Goal: Task Accomplishment & Management: Use online tool/utility

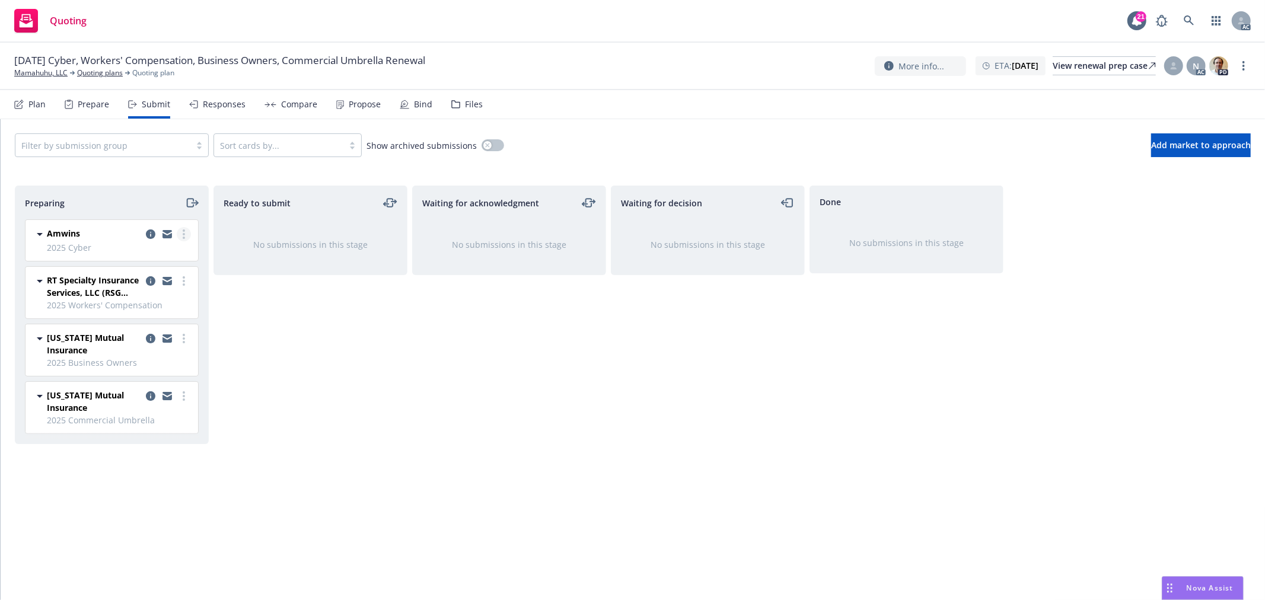
click at [177, 237] on link "more" at bounding box center [184, 234] width 14 height 14
click at [173, 281] on span "Log acknowledgement" at bounding box center [130, 282] width 117 height 11
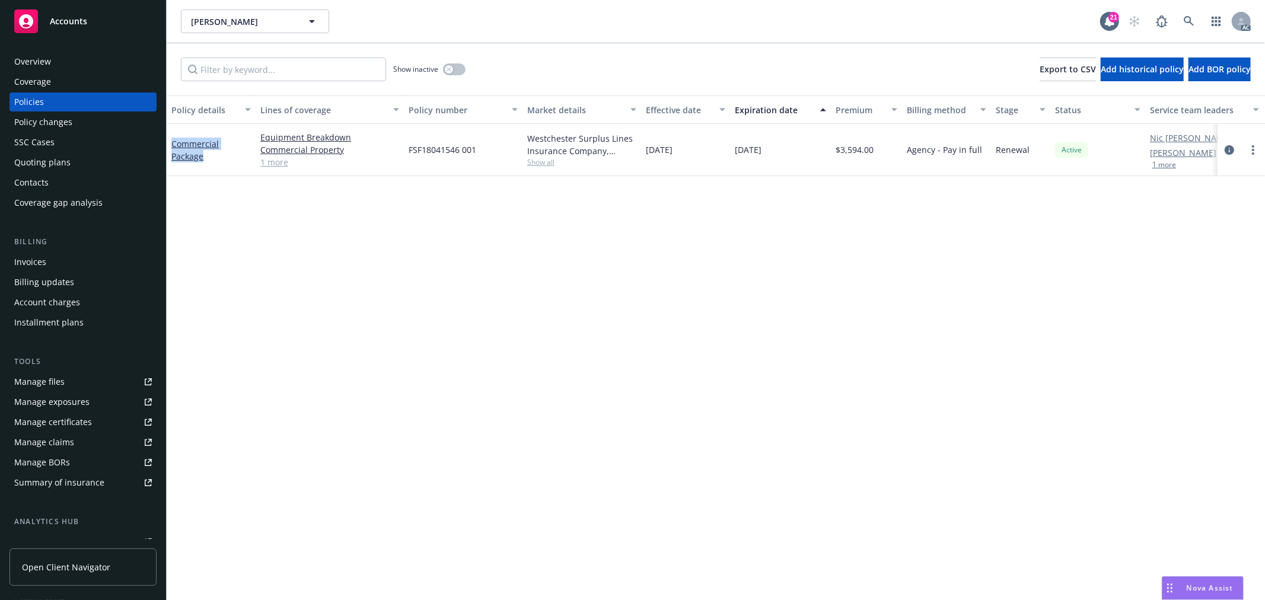
drag, startPoint x: 200, startPoint y: 155, endPoint x: 170, endPoint y: 140, distance: 34.5
click at [170, 140] on div "Commercial Package" at bounding box center [211, 150] width 89 height 52
copy link "Commercial Package"
click at [1196, 588] on span "Nova Assist" at bounding box center [1210, 588] width 47 height 10
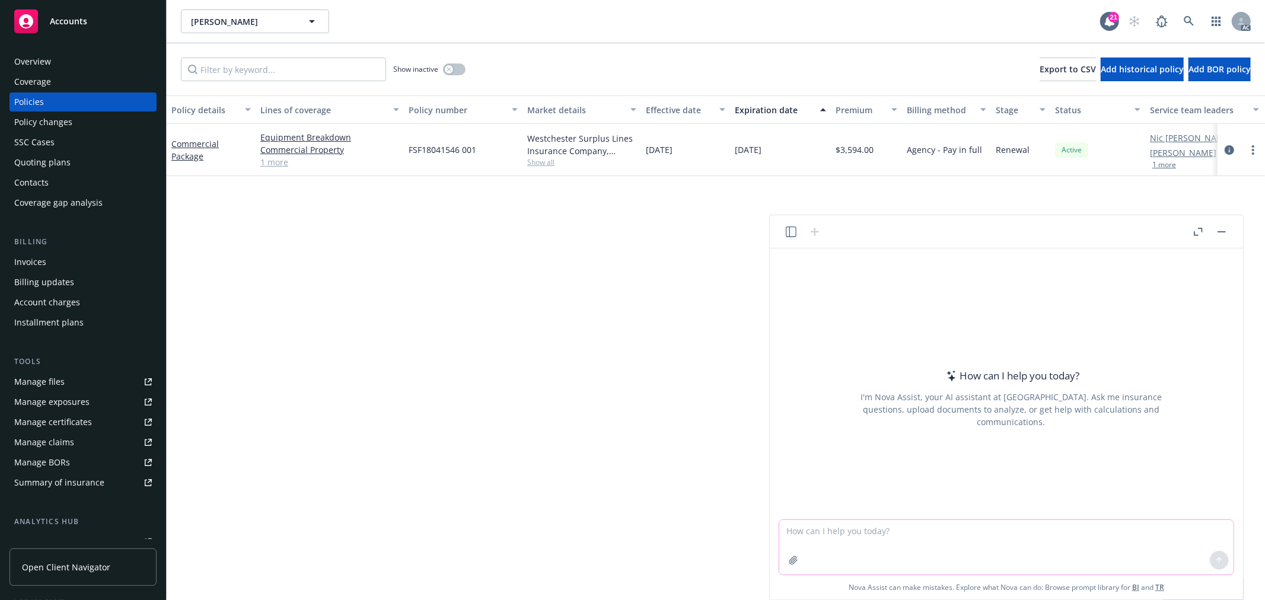
click at [897, 525] on textarea at bounding box center [1006, 547] width 454 height 55
paste textarea "I am reaching out regarding the upcoming renewal for Commercial Package, effect…"
type textarea "check grammar: I am reaching out regarding the upcoming renewal for Commercial …"
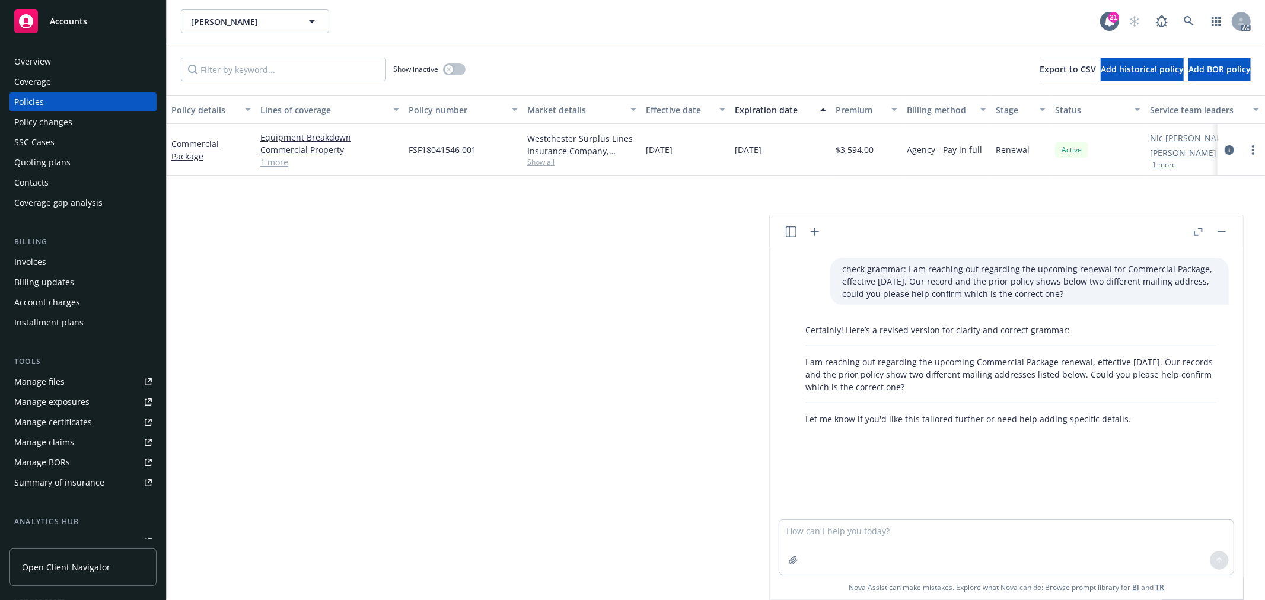
drag, startPoint x: 941, startPoint y: 388, endPoint x: 801, endPoint y: 366, distance: 141.7
click at [801, 366] on div "Certainly! Here’s a revised version for clarity and correct grammar: I am reach…" at bounding box center [1011, 374] width 435 height 111
copy p "I am reaching out regarding the upcoming Commercial Package renewal, effective …"
click at [888, 534] on textarea at bounding box center [1006, 547] width 454 height 55
type textarea "check grammar: v"
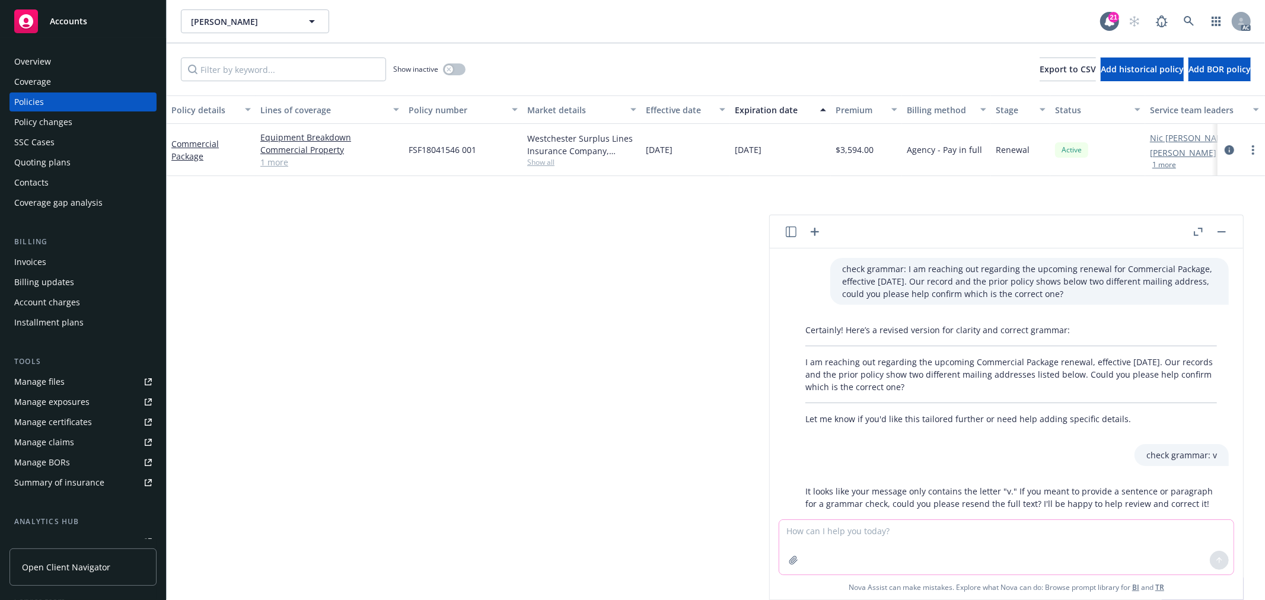
scroll to position [24, 0]
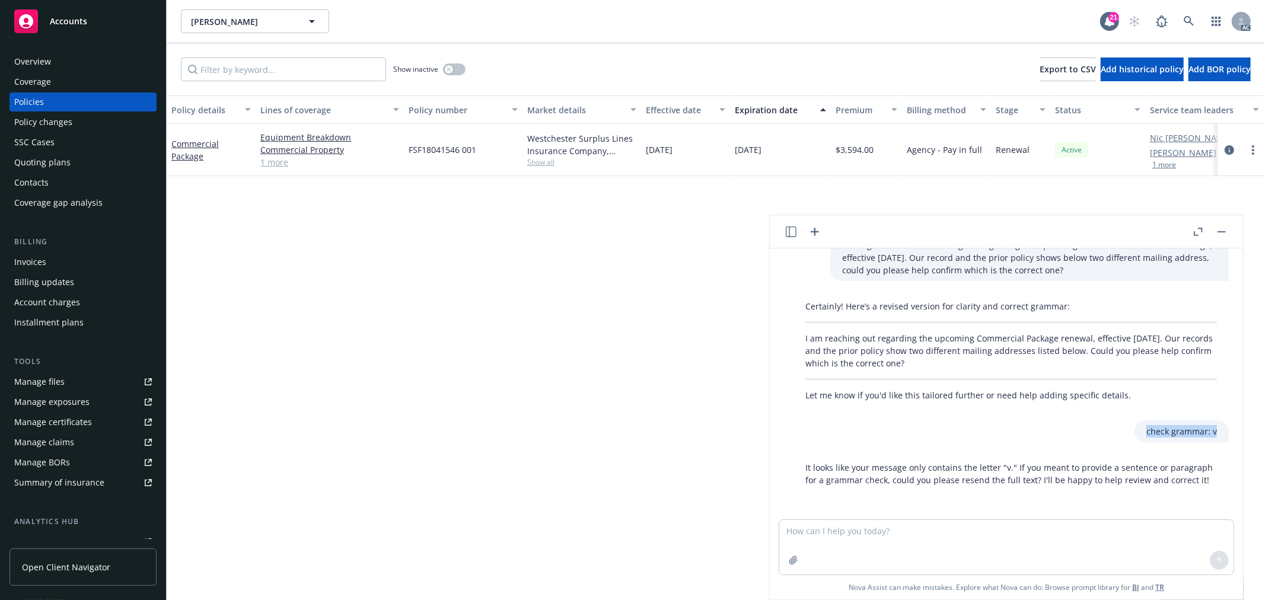
drag, startPoint x: 1204, startPoint y: 435, endPoint x: 1084, endPoint y: 435, distance: 120.4
click at [1096, 432] on div "check grammar: v" at bounding box center [1011, 431] width 454 height 22
copy p "check grammar: v"
click at [862, 530] on textarea at bounding box center [1006, 547] width 454 height 55
paste textarea "check grammar: v"
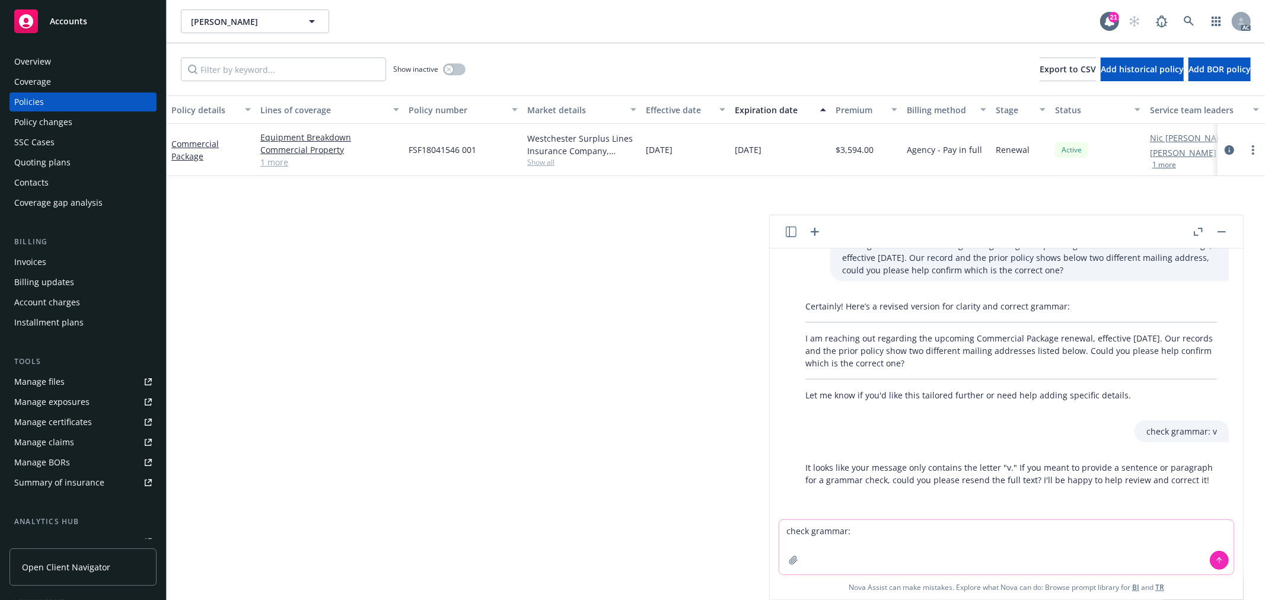
paste textarea "Thank you for reviewing and completing the application in Indio. In order for u…"
type textarea "check grammar: Thank you for reviewing and completing the application in Indio.…"
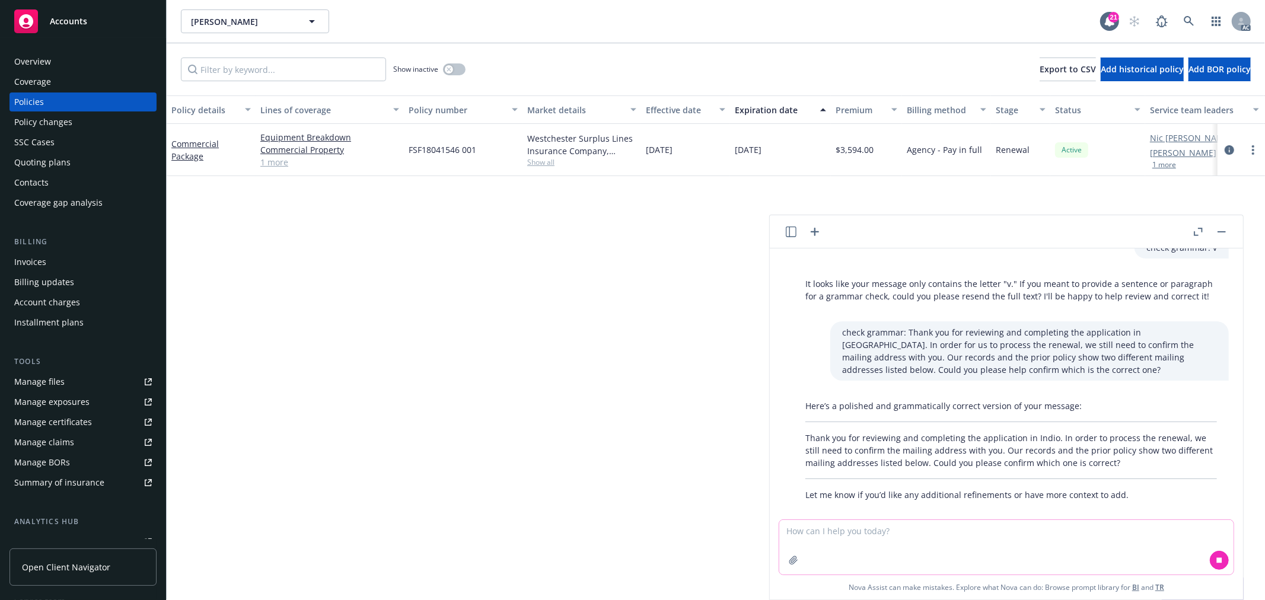
scroll to position [222, 0]
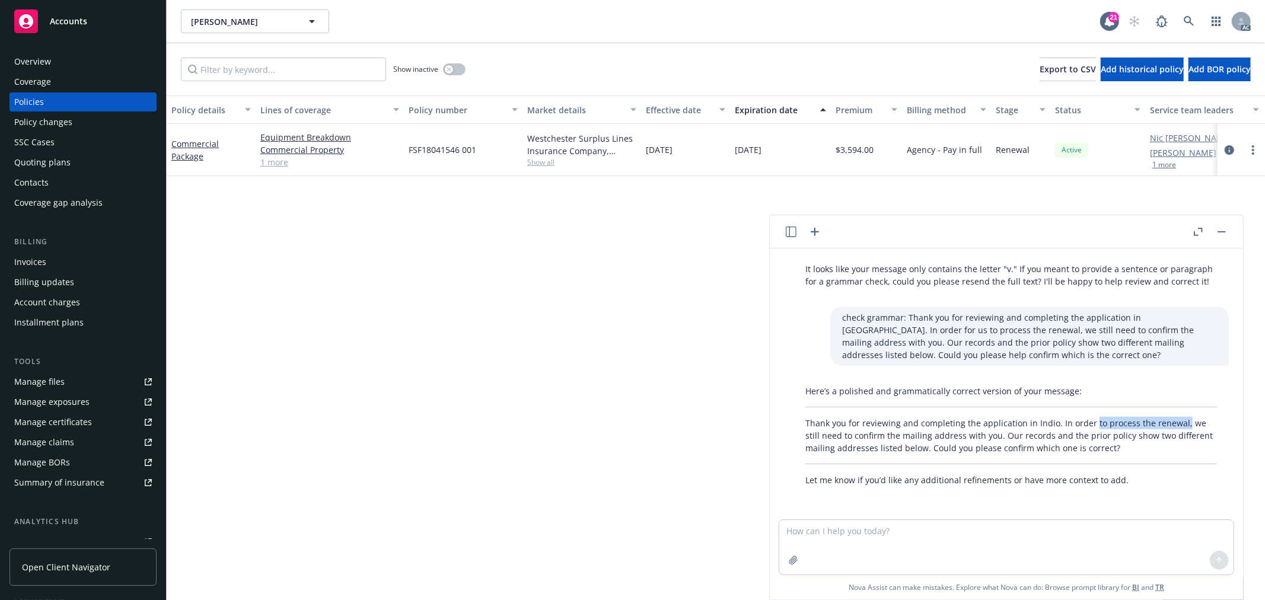
drag, startPoint x: 1088, startPoint y: 419, endPoint x: 1178, endPoint y: 421, distance: 90.2
click at [1178, 421] on p "Thank you for reviewing and completing the application in Indio. In order to pr…" at bounding box center [1011, 435] width 412 height 37
copy p "to process the renewal,"
click at [897, 544] on textarea at bounding box center [1006, 547] width 454 height 55
type textarea "更友好有点"
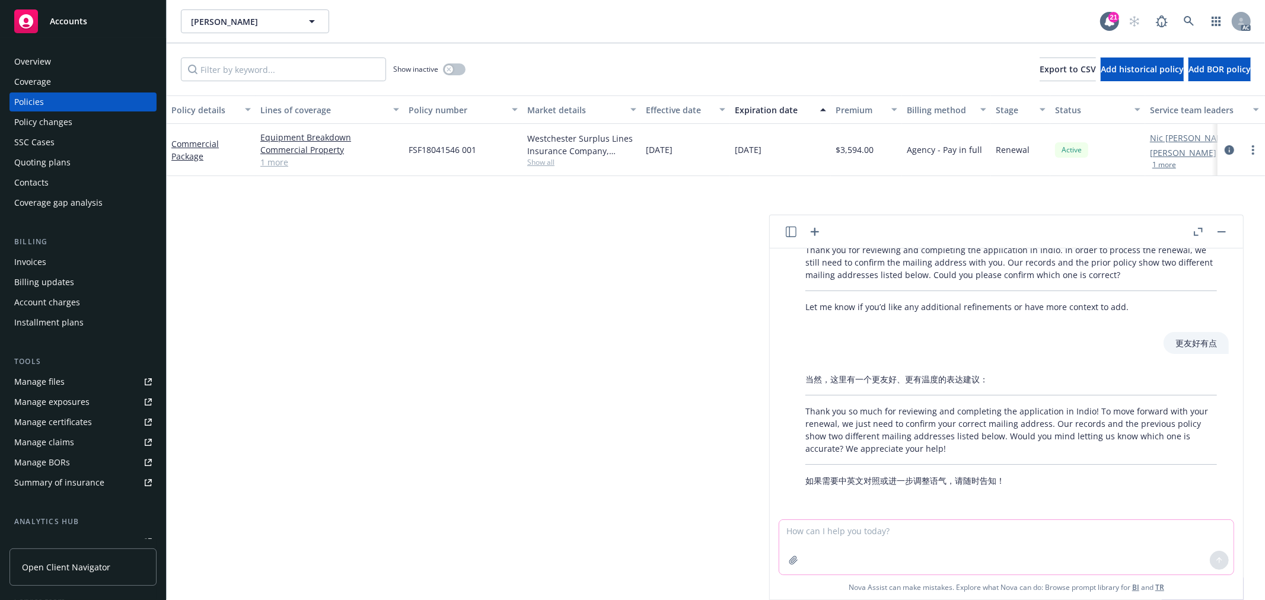
scroll to position [395, 0]
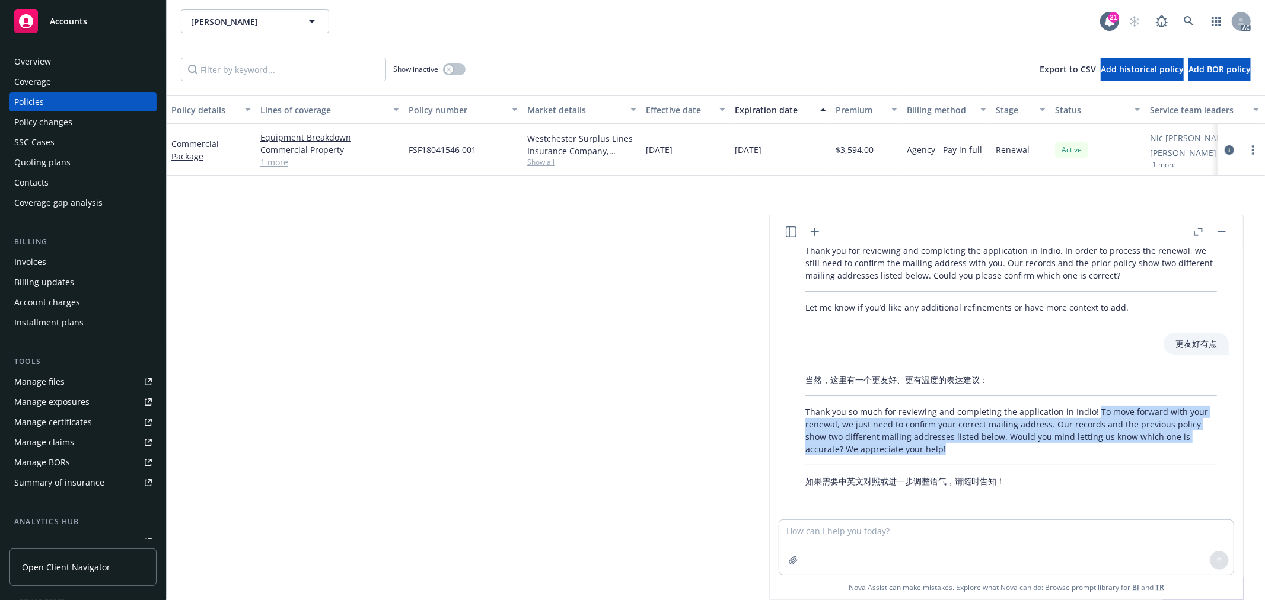
drag, startPoint x: 1092, startPoint y: 411, endPoint x: 1089, endPoint y: 447, distance: 35.7
click at [1090, 447] on p "Thank you so much for reviewing and completing the application in Indio! To mov…" at bounding box center [1011, 431] width 412 height 50
copy p "To move forward with your renewal, we just need to confirm your correct mailing…"
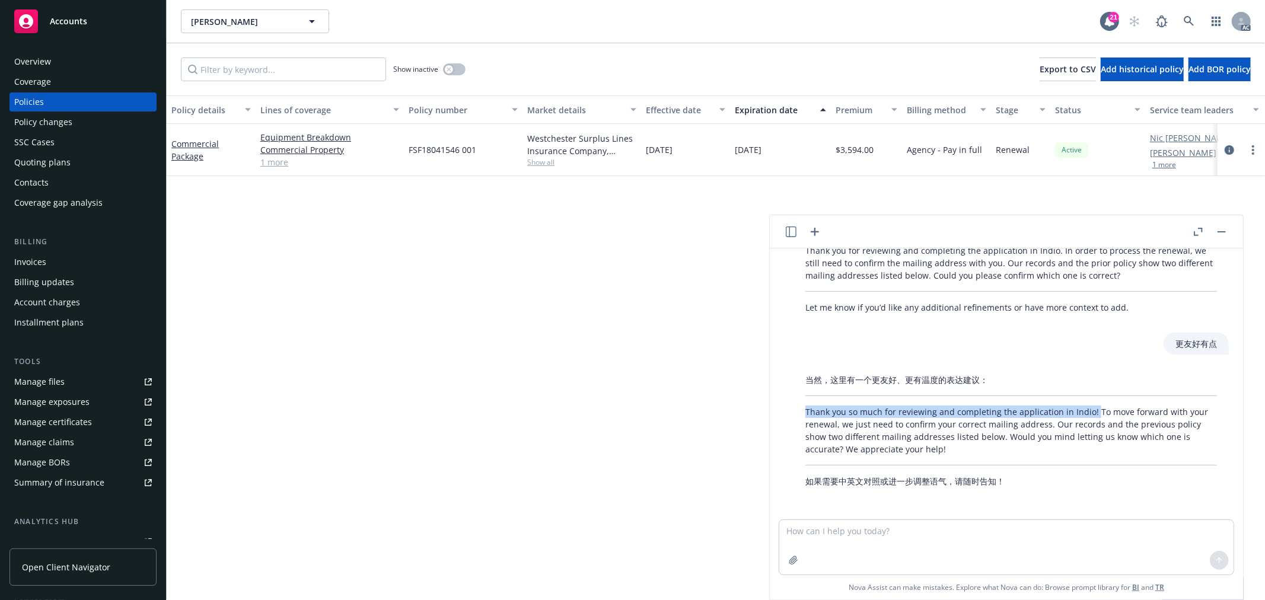
drag, startPoint x: 807, startPoint y: 405, endPoint x: 1091, endPoint y: 404, distance: 284.1
click at [1091, 404] on div "当然，这里有一个更友好、更有温度的表达建议： Thank you so much for reviewing and completing the appli…" at bounding box center [1011, 430] width 435 height 123
copy p "Thank you so much for reviewing and completing the application in Indio!"
click at [34, 60] on div "Overview" at bounding box center [32, 61] width 37 height 19
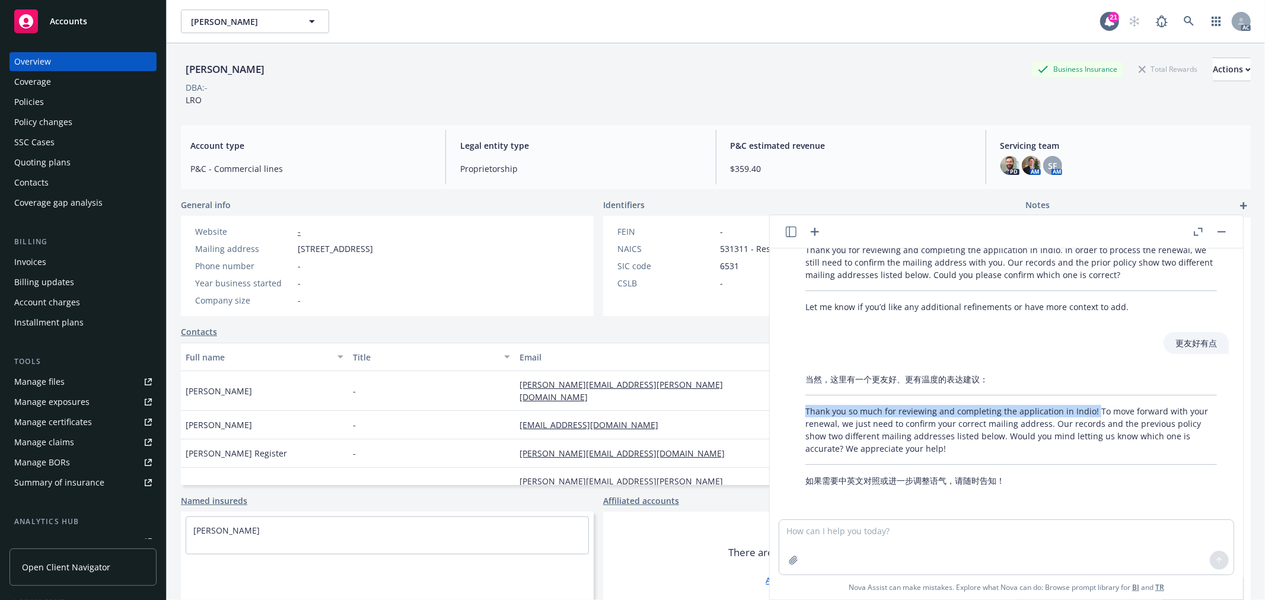
click at [1220, 229] on button "button" at bounding box center [1222, 232] width 14 height 14
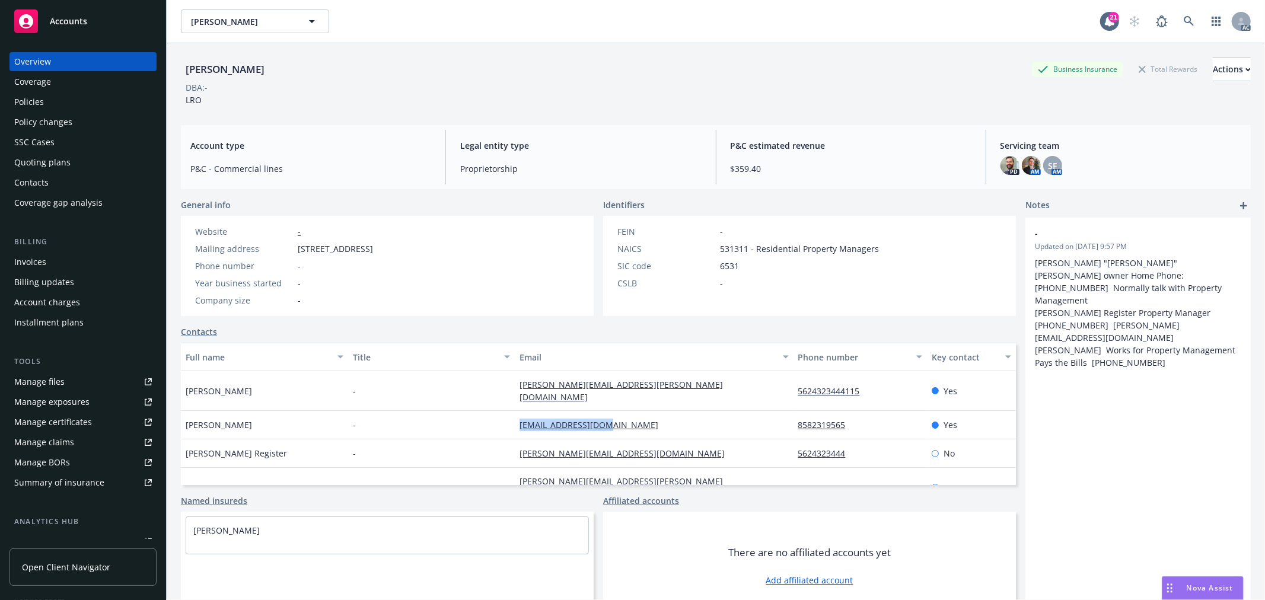
drag, startPoint x: 518, startPoint y: 413, endPoint x: 619, endPoint y: 412, distance: 100.8
click at [619, 412] on div "ckussman@san.rr.com" at bounding box center [654, 425] width 278 height 28
copy link "ckussman@san.rr.com"
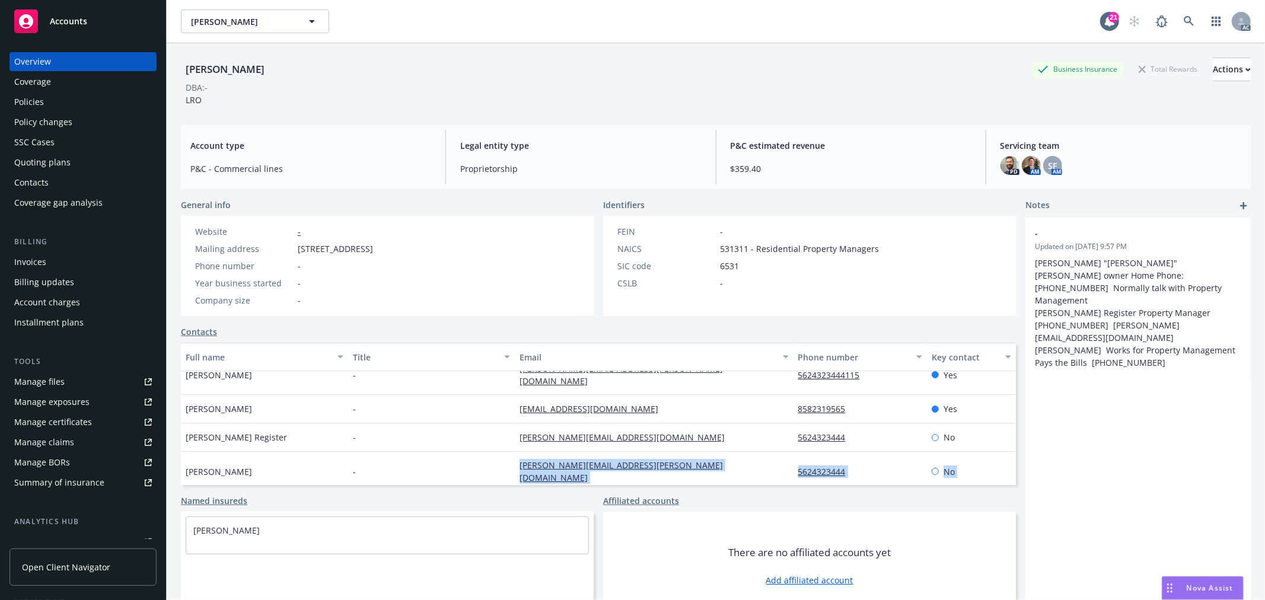
drag, startPoint x: 503, startPoint y: 474, endPoint x: 543, endPoint y: 471, distance: 39.9
click at [543, 471] on div "Angie Medina - angie.medina@berromgmt.com 5624323444115 Yes Craig Kussman - cku…" at bounding box center [598, 426] width 835 height 142
click at [474, 454] on div "-" at bounding box center [431, 472] width 167 height 40
drag, startPoint x: 505, startPoint y: 451, endPoint x: 646, endPoint y: 453, distance: 141.7
click at [646, 453] on div "Andrea Garcia - andrea.garcia@berromgmt.com 5624323444 No" at bounding box center [598, 472] width 835 height 40
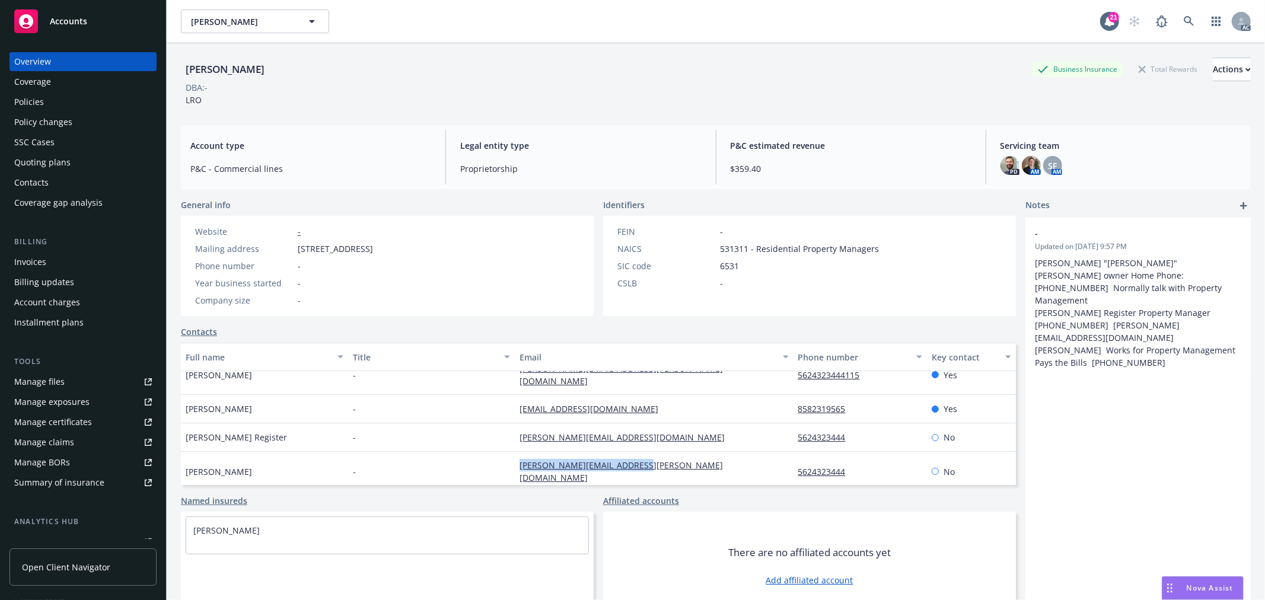
copy div "andrea.garcia@berromgmt.com"
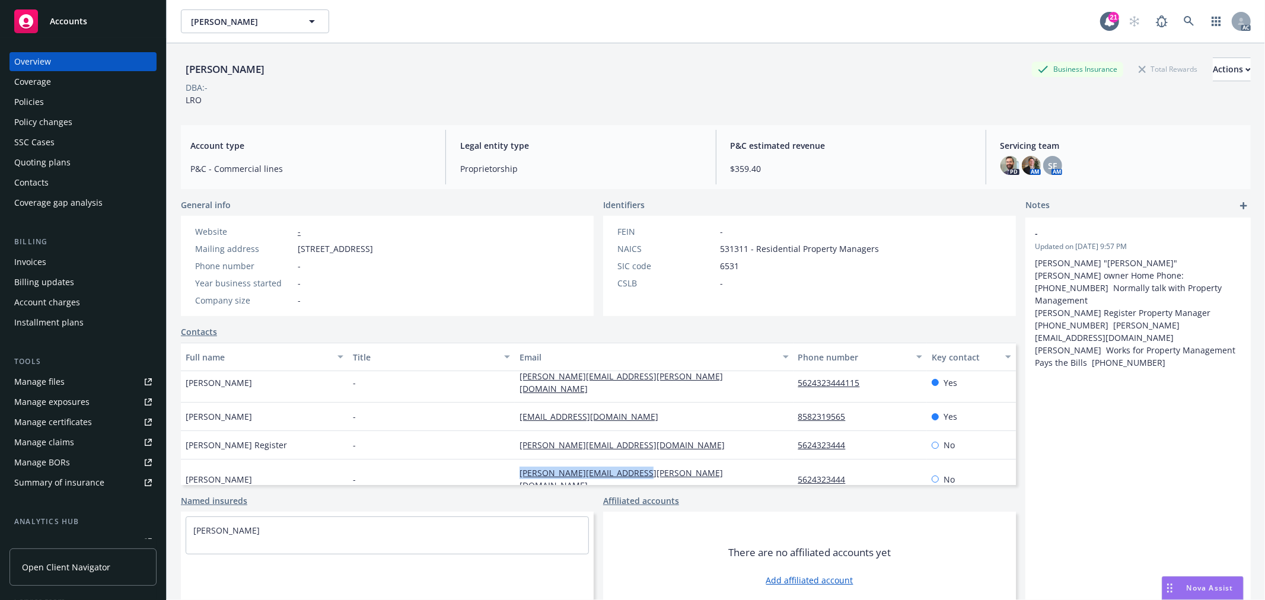
scroll to position [0, 0]
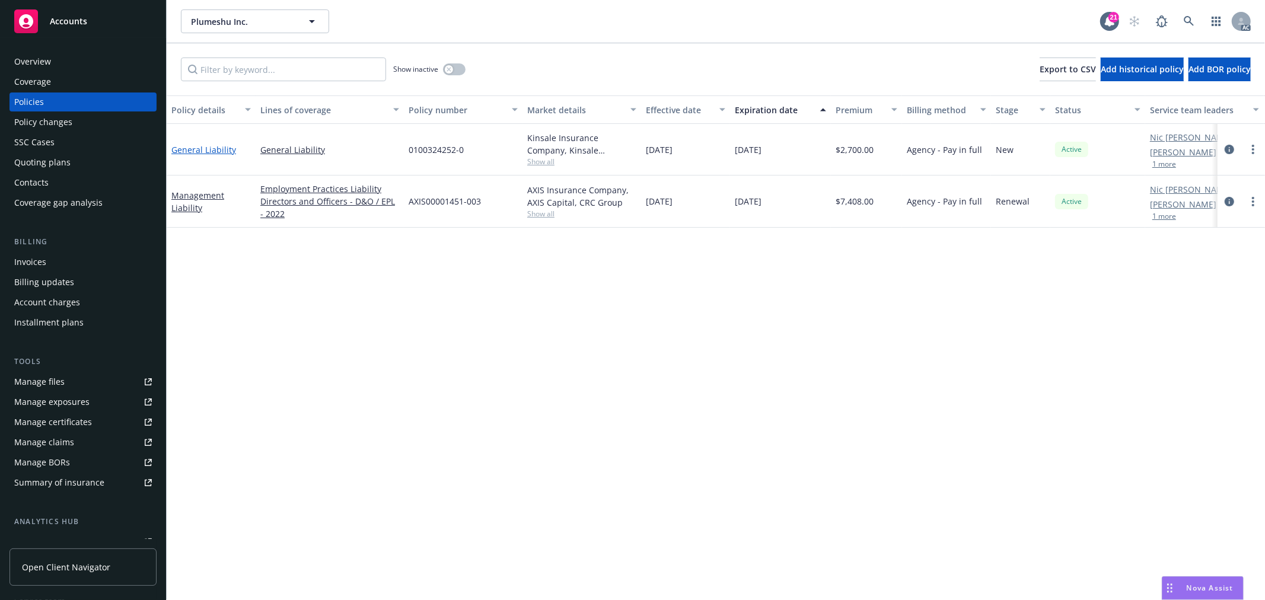
click at [208, 145] on link "General Liability" at bounding box center [203, 149] width 65 height 11
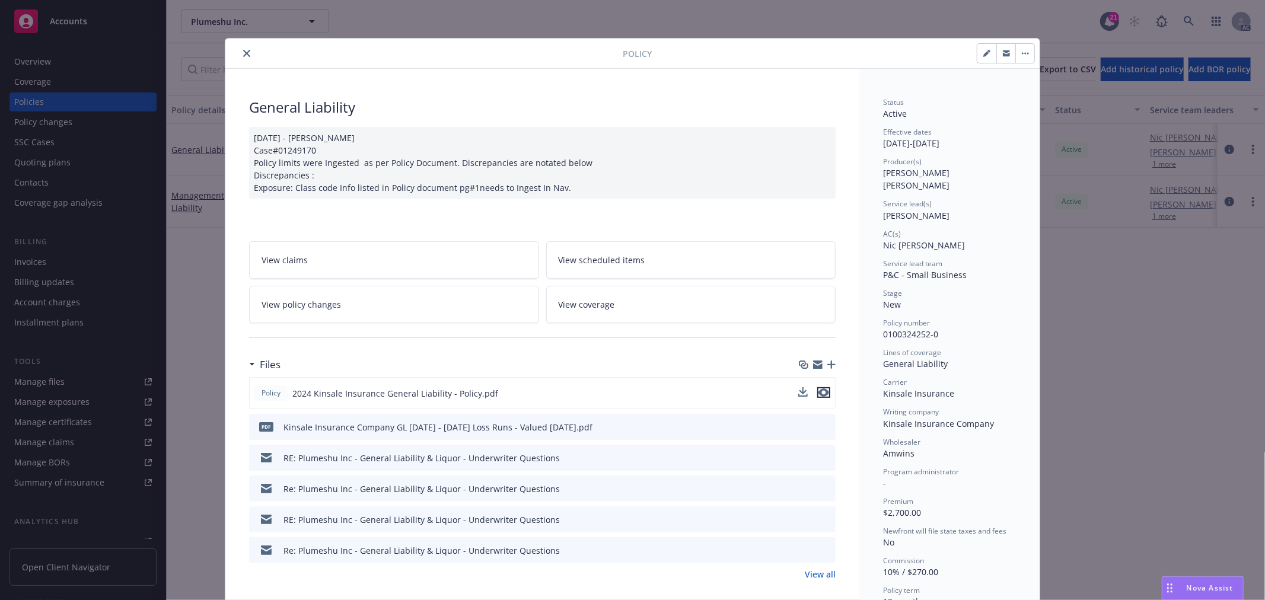
click at [820, 393] on icon "preview file" at bounding box center [823, 392] width 11 height 8
click at [436, 303] on link "View policy changes" at bounding box center [394, 304] width 290 height 37
click at [359, 305] on link "View policy changes" at bounding box center [394, 304] width 290 height 37
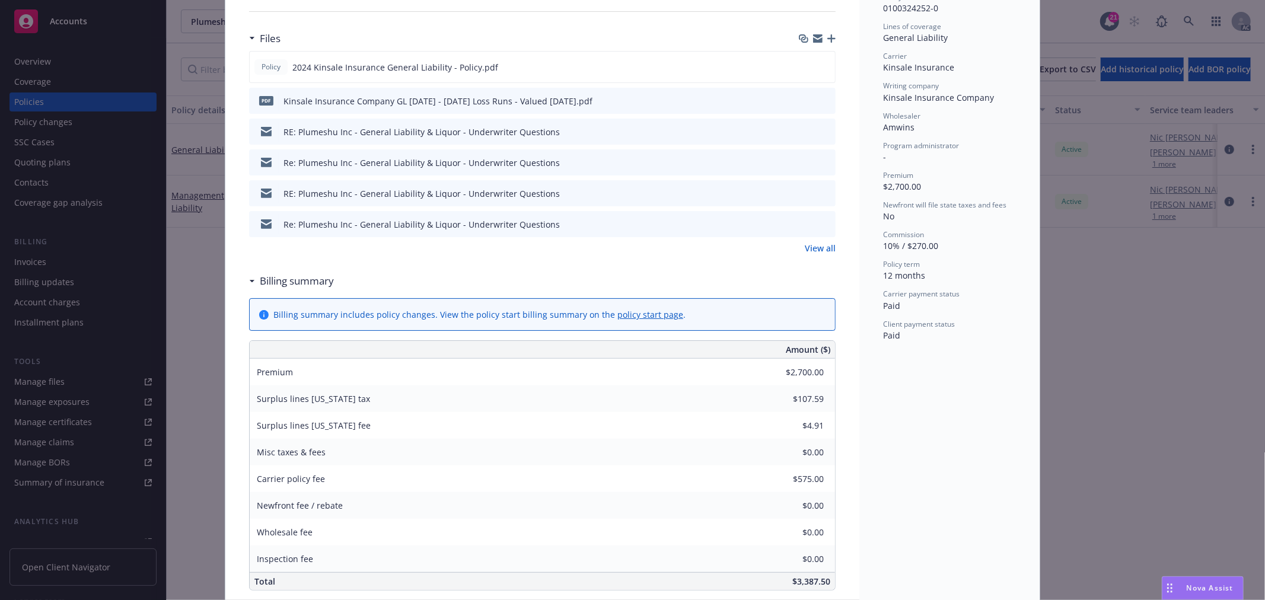
scroll to position [431, 0]
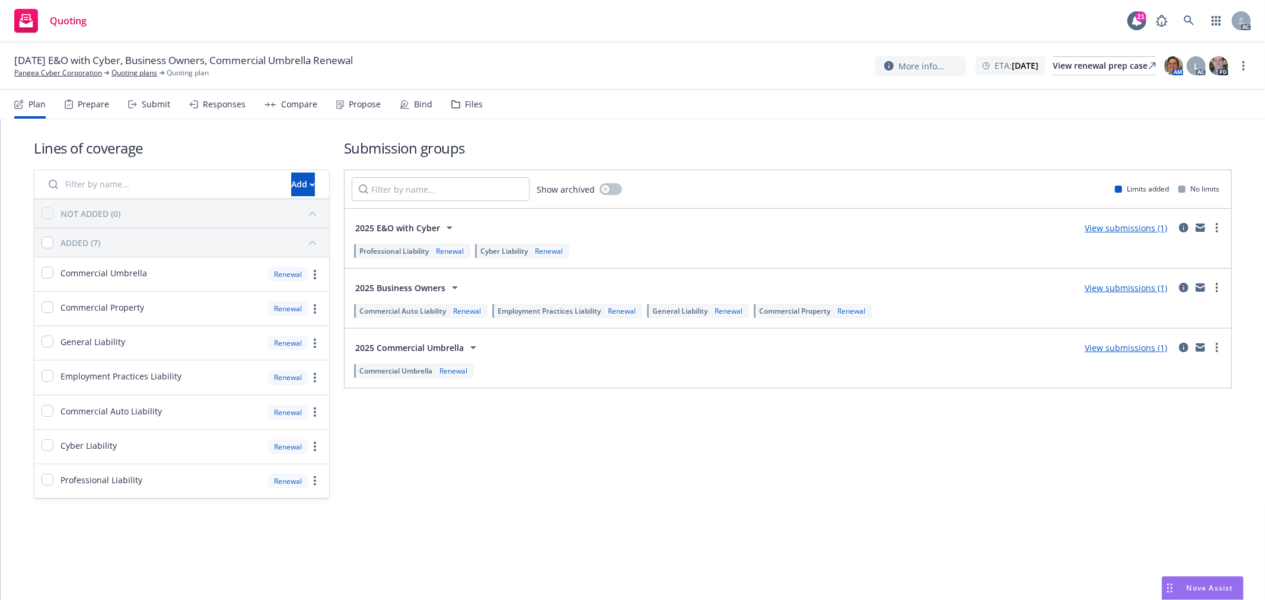
click at [153, 104] on div "Submit" at bounding box center [156, 104] width 28 height 9
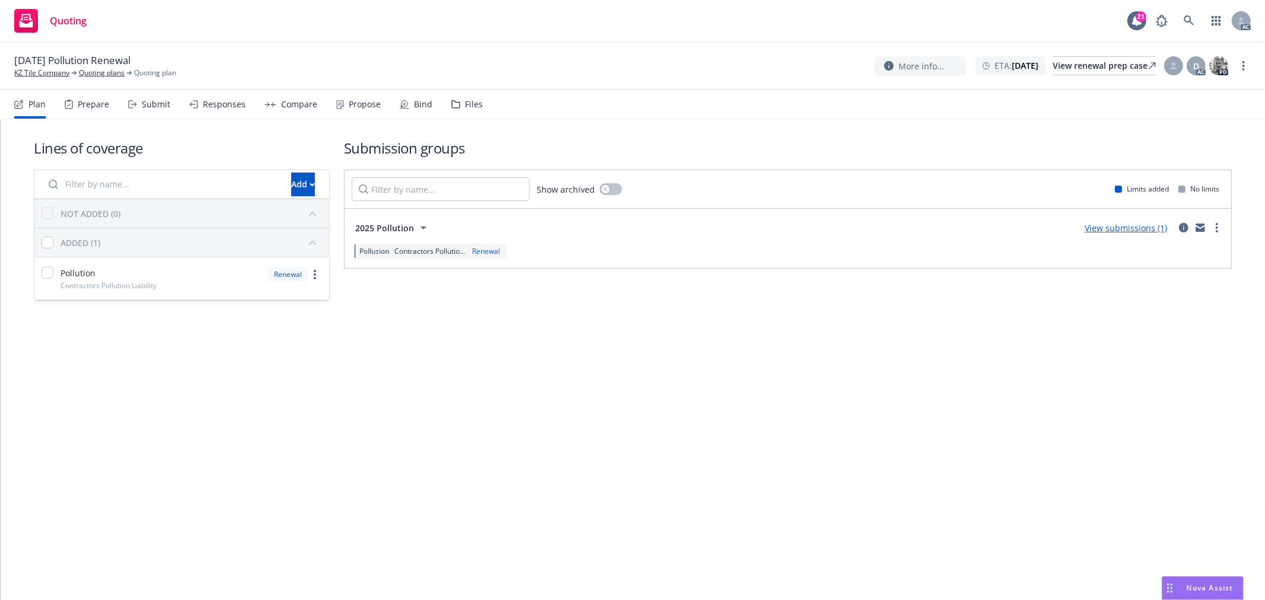
click at [145, 110] on div "Submit" at bounding box center [149, 104] width 42 height 28
click at [155, 97] on div "Submit" at bounding box center [149, 104] width 42 height 28
click at [138, 104] on div "Submit" at bounding box center [149, 104] width 42 height 28
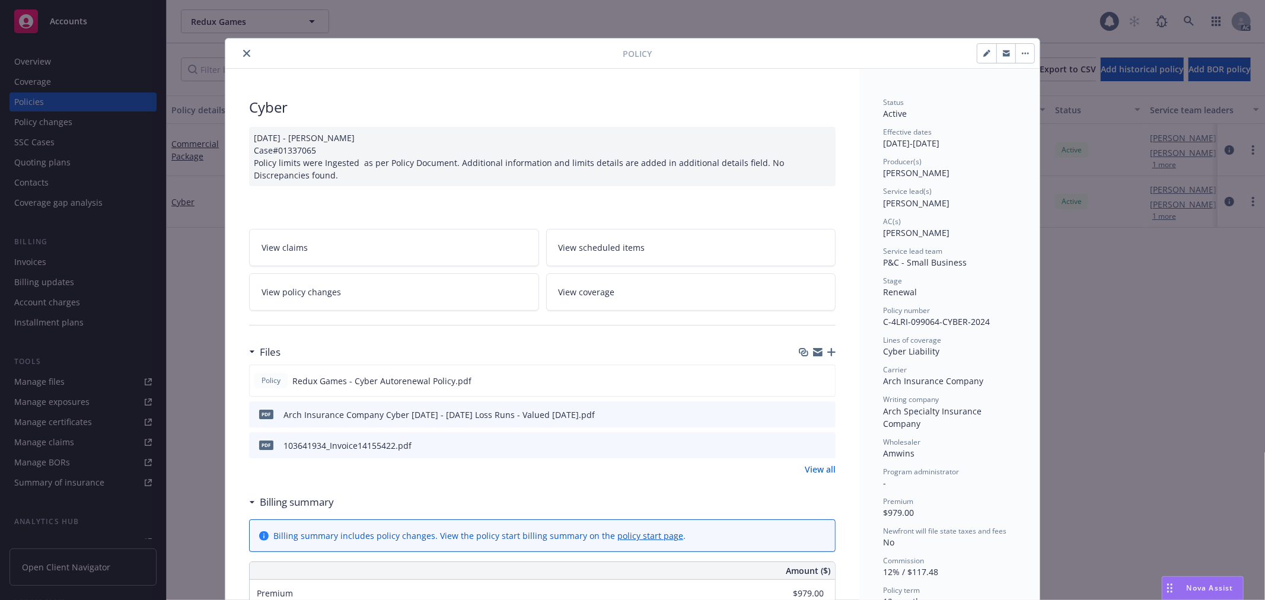
click at [398, 295] on link "View policy changes" at bounding box center [394, 291] width 290 height 37
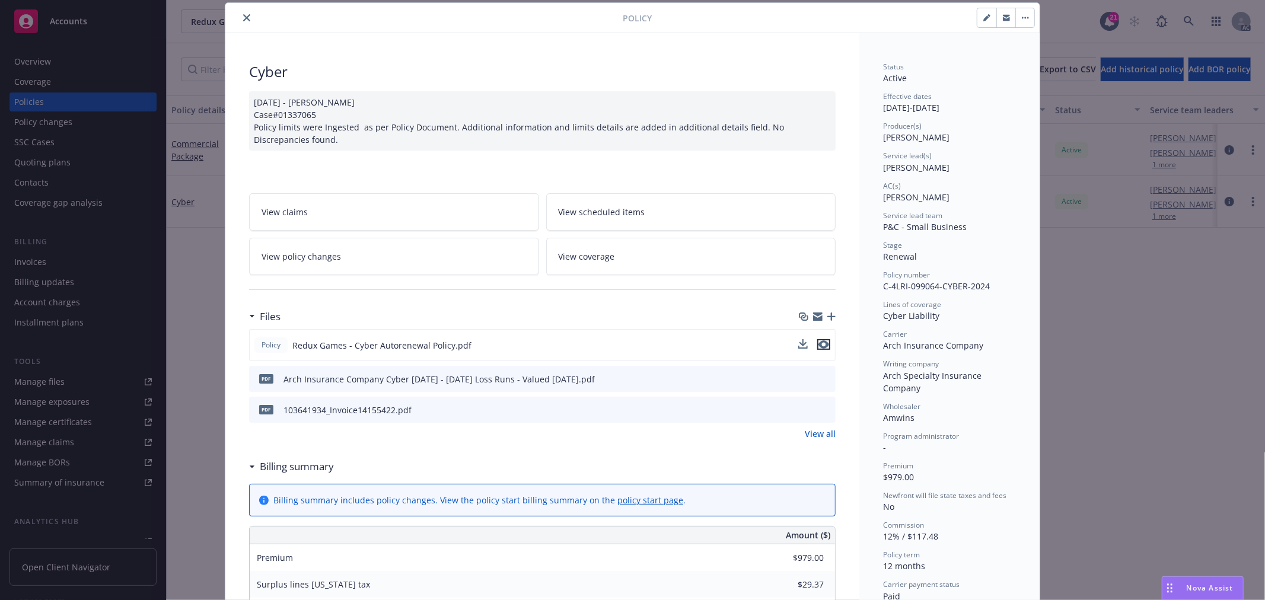
click at [818, 346] on icon "preview file" at bounding box center [823, 344] width 11 height 8
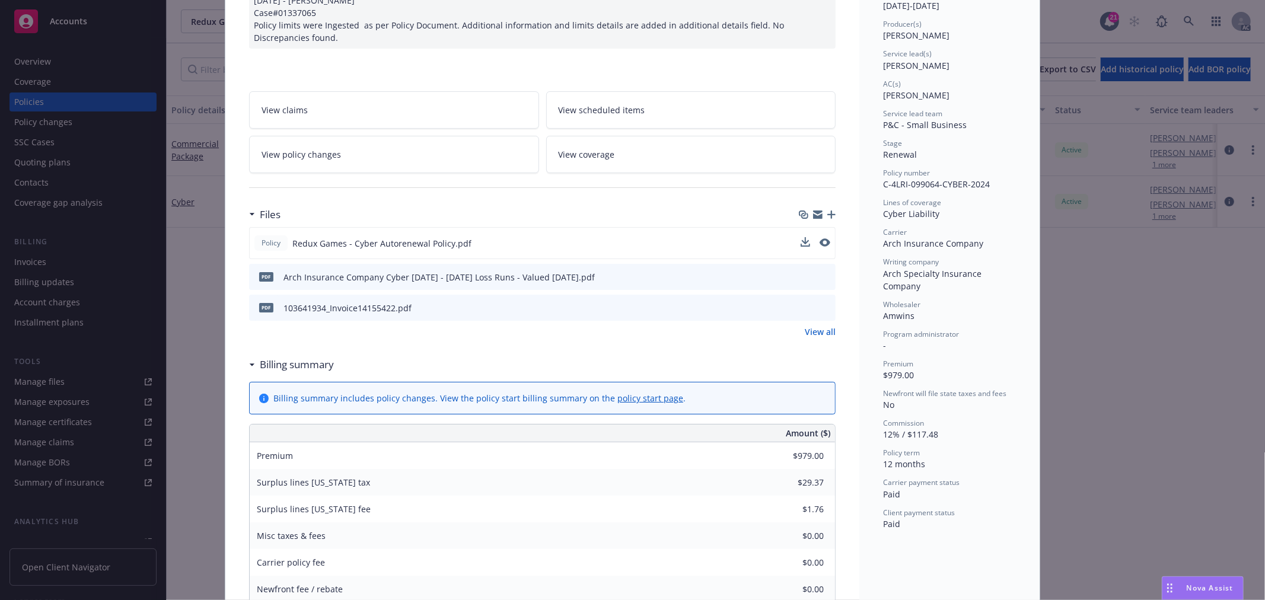
scroll to position [365, 0]
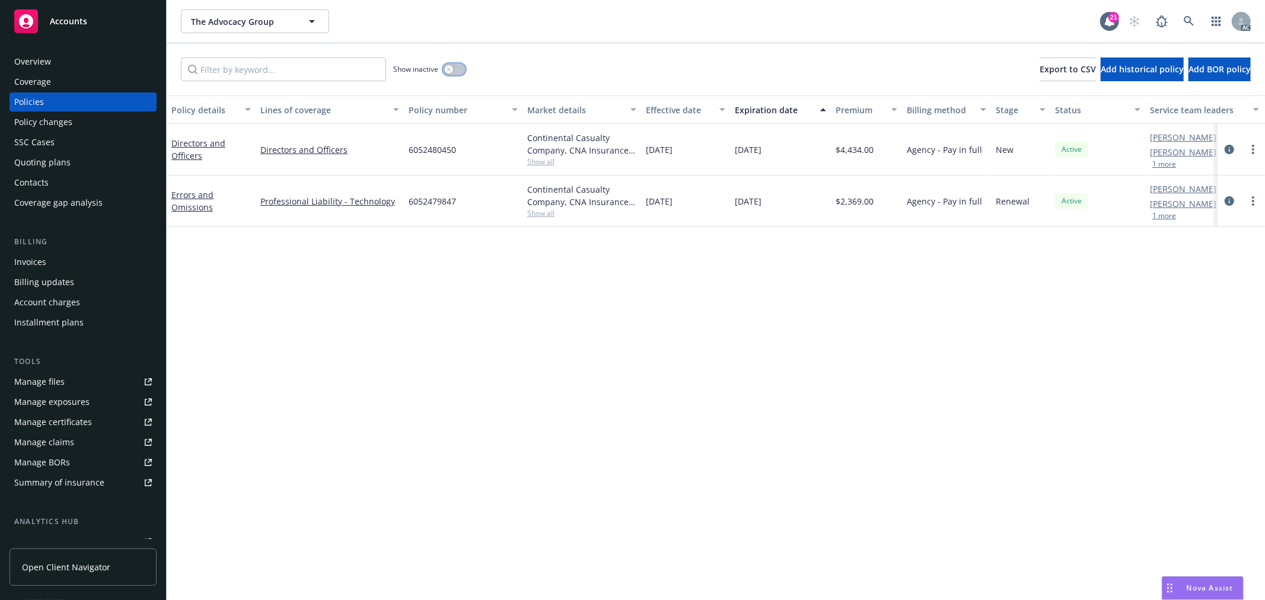
click at [454, 69] on button "button" at bounding box center [454, 69] width 23 height 12
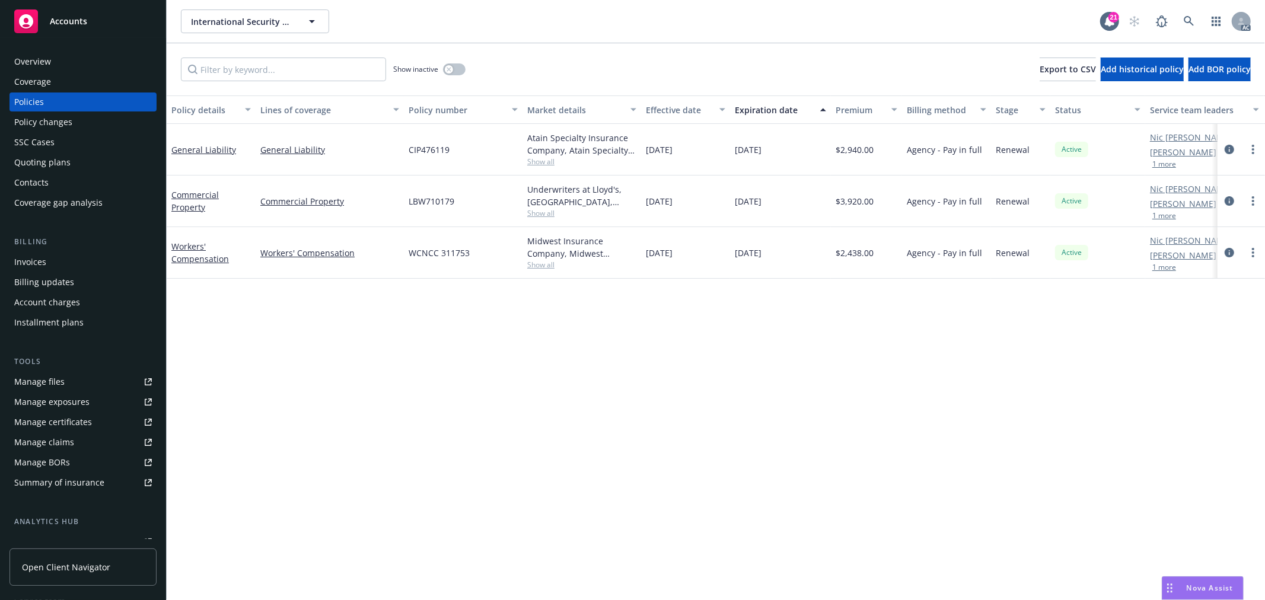
click at [46, 57] on div "Overview" at bounding box center [32, 61] width 37 height 19
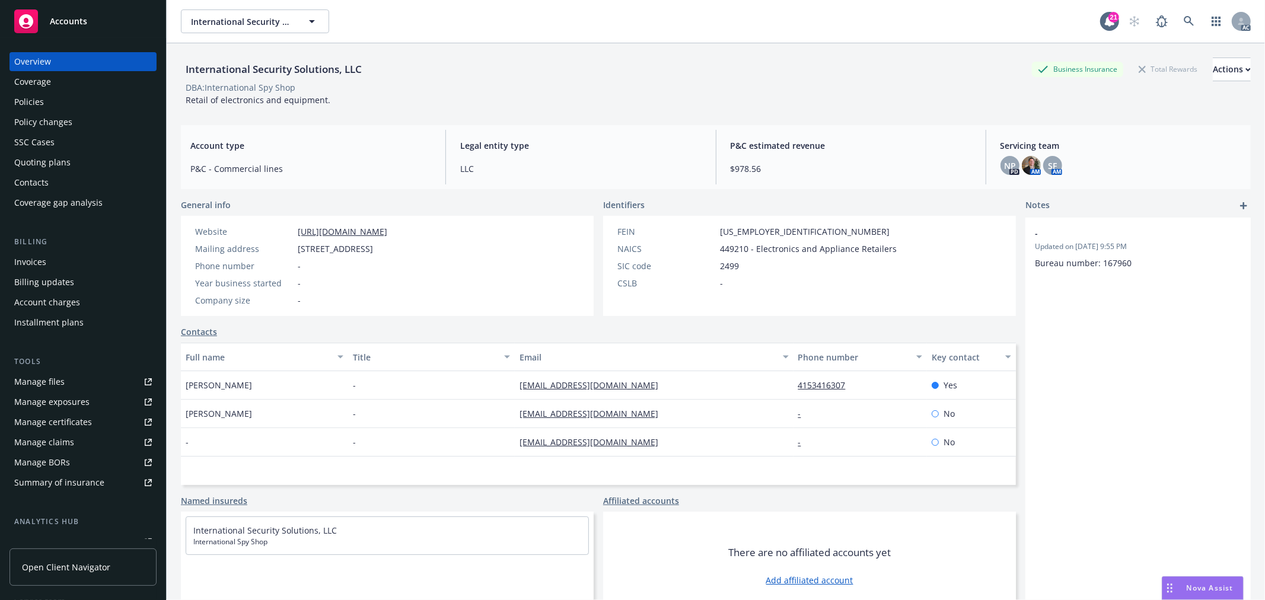
drag, startPoint x: 181, startPoint y: 380, endPoint x: 196, endPoint y: 383, distance: 15.7
click at [181, 380] on div "[PERSON_NAME]" at bounding box center [264, 385] width 167 height 28
click at [197, 384] on span "[PERSON_NAME]" at bounding box center [219, 385] width 66 height 12
copy span "[PERSON_NAME]"
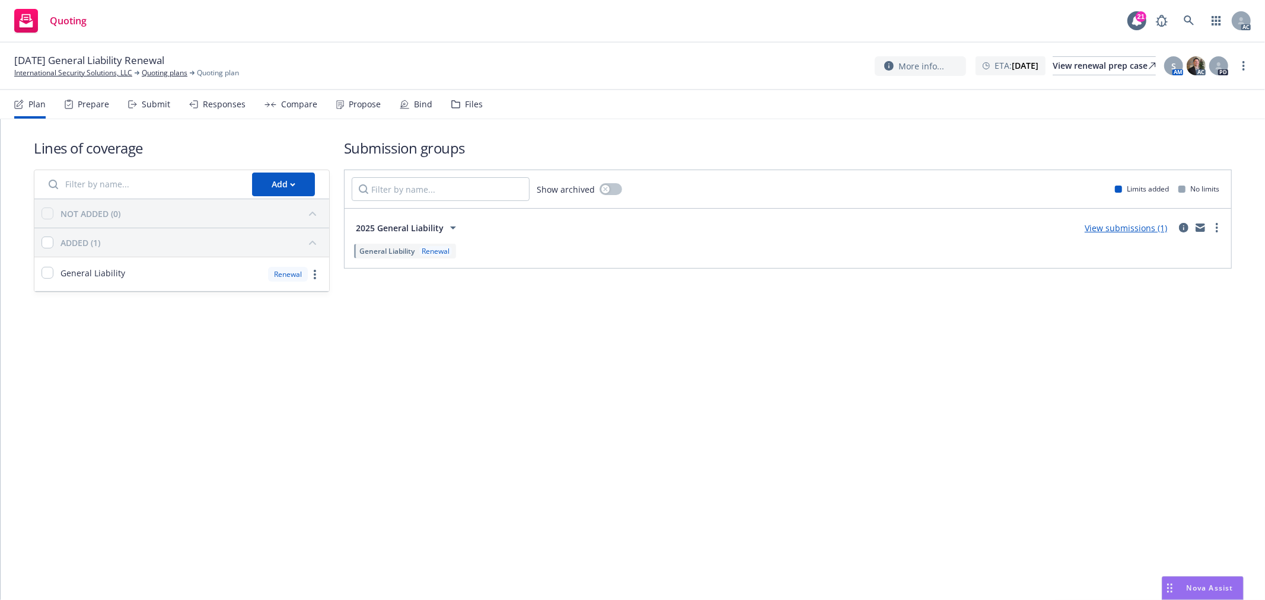
click at [154, 97] on div "Submit" at bounding box center [149, 104] width 42 height 28
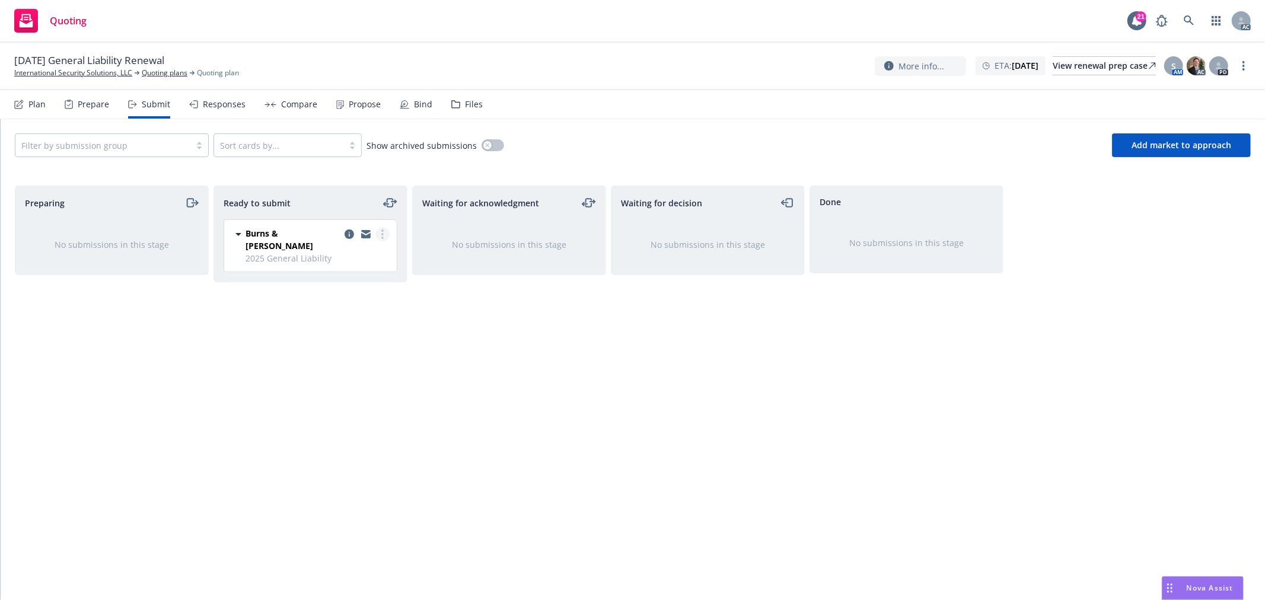
click at [383, 233] on icon "more" at bounding box center [382, 234] width 2 height 9
click at [368, 279] on span "Log acknowledgement" at bounding box center [328, 282] width 117 height 11
